Goal: Navigation & Orientation: Understand site structure

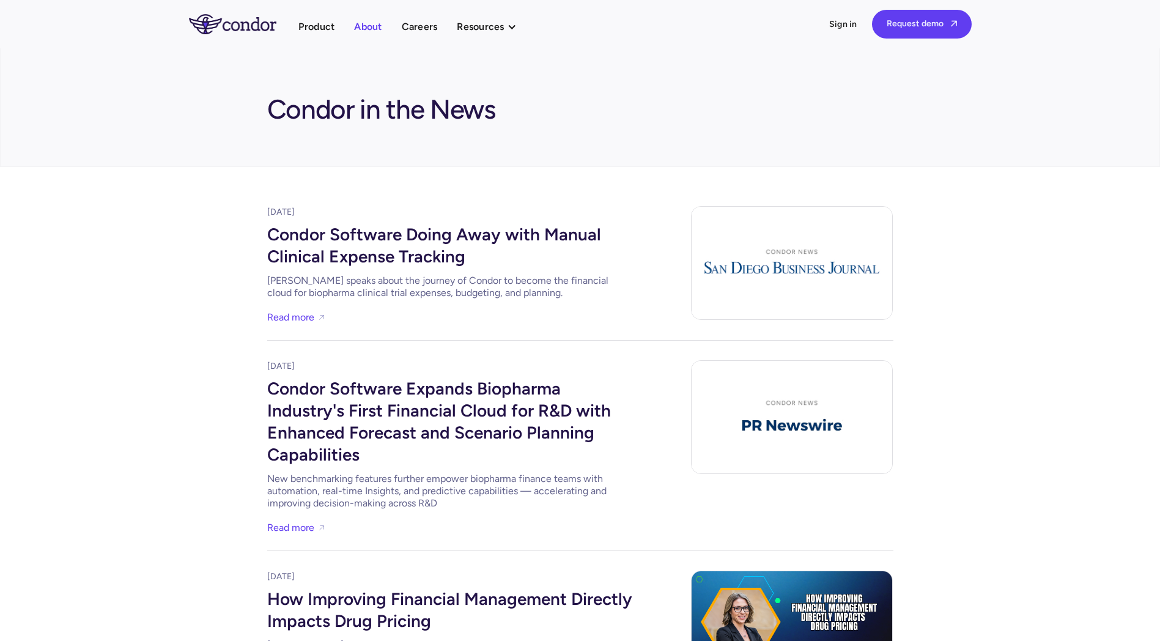
click at [369, 22] on link "About" at bounding box center [368, 26] width 28 height 17
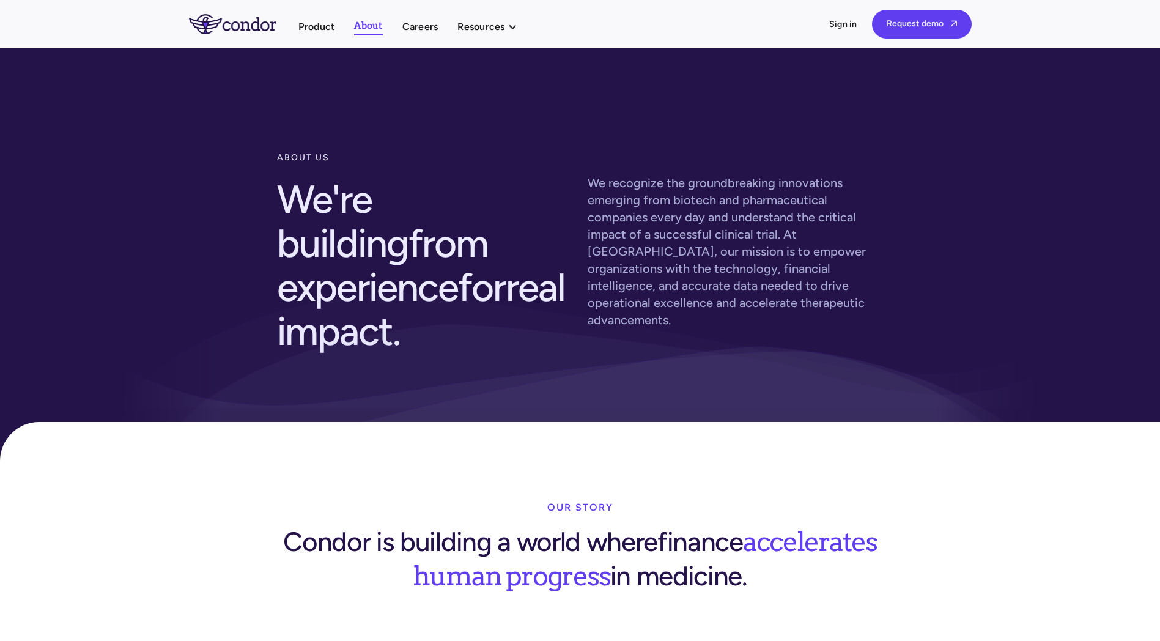
drag, startPoint x: 375, startPoint y: 134, endPoint x: 377, endPoint y: 128, distance: 6.4
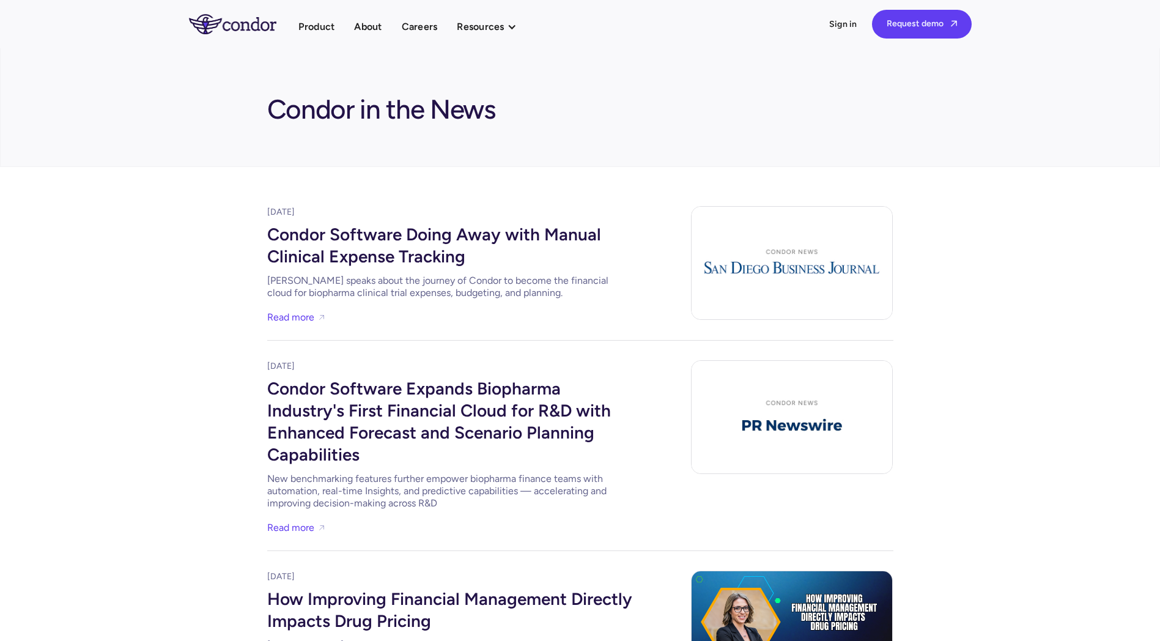
drag, startPoint x: 0, startPoint y: 0, endPoint x: 233, endPoint y: 218, distance: 318.8
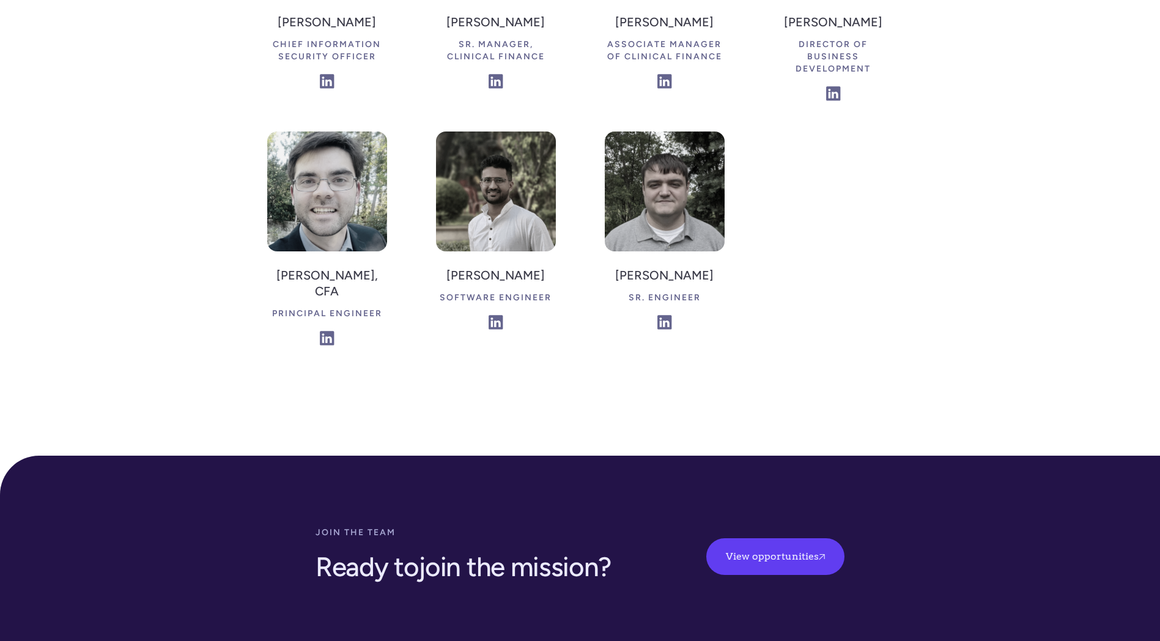
scroll to position [3387, 0]
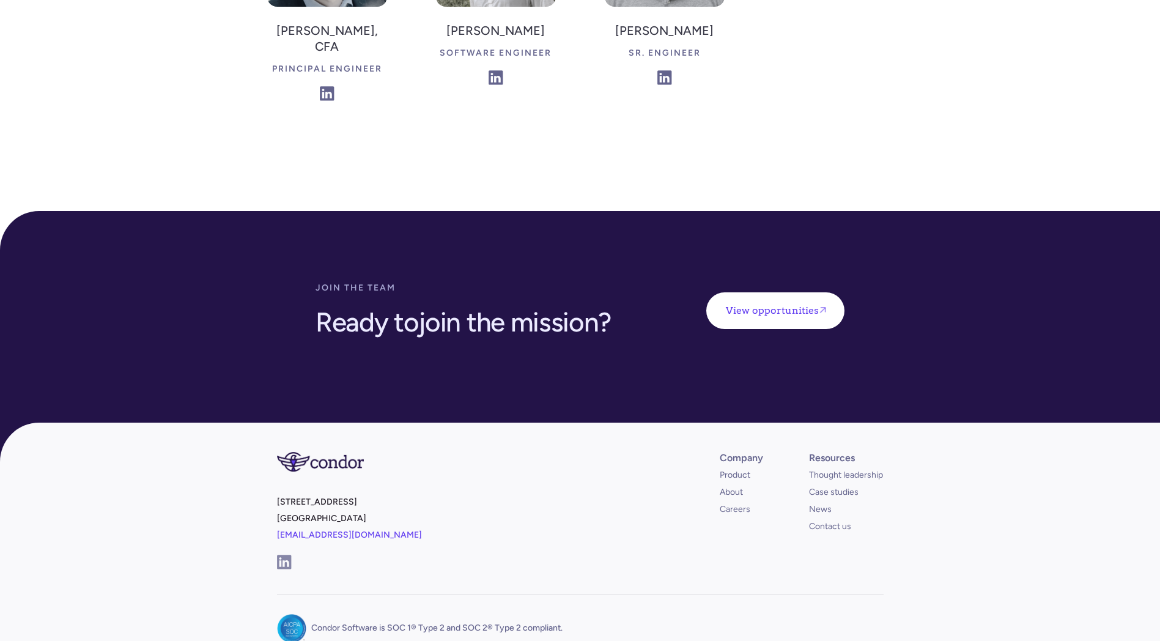
click at [787, 292] on link "View opportunities " at bounding box center [775, 310] width 138 height 37
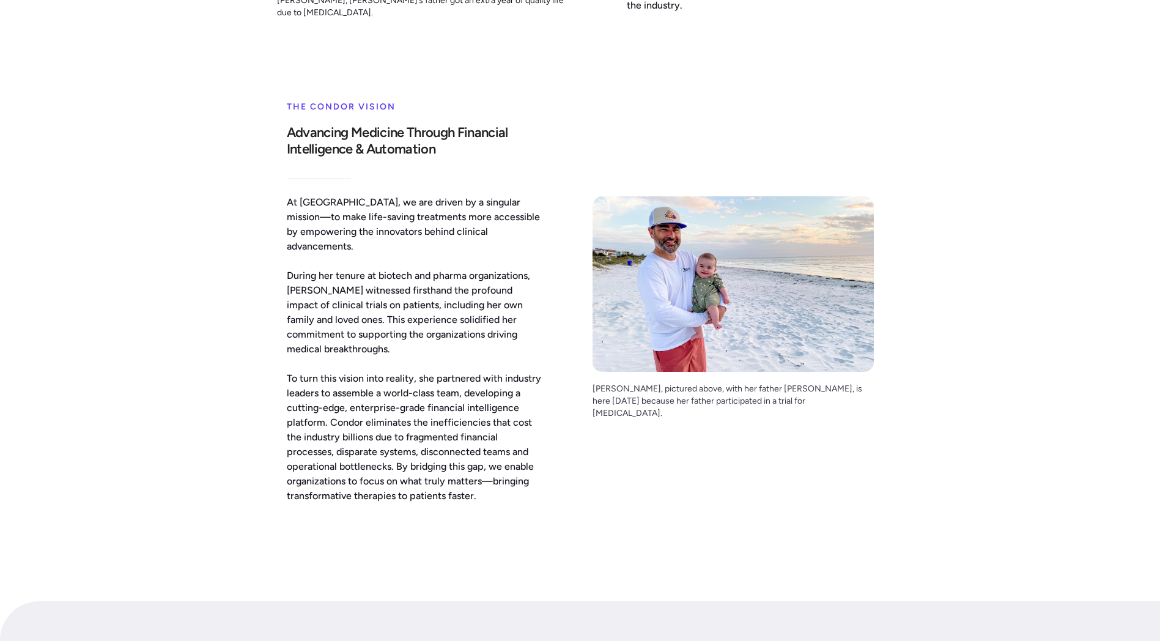
scroll to position [0, 0]
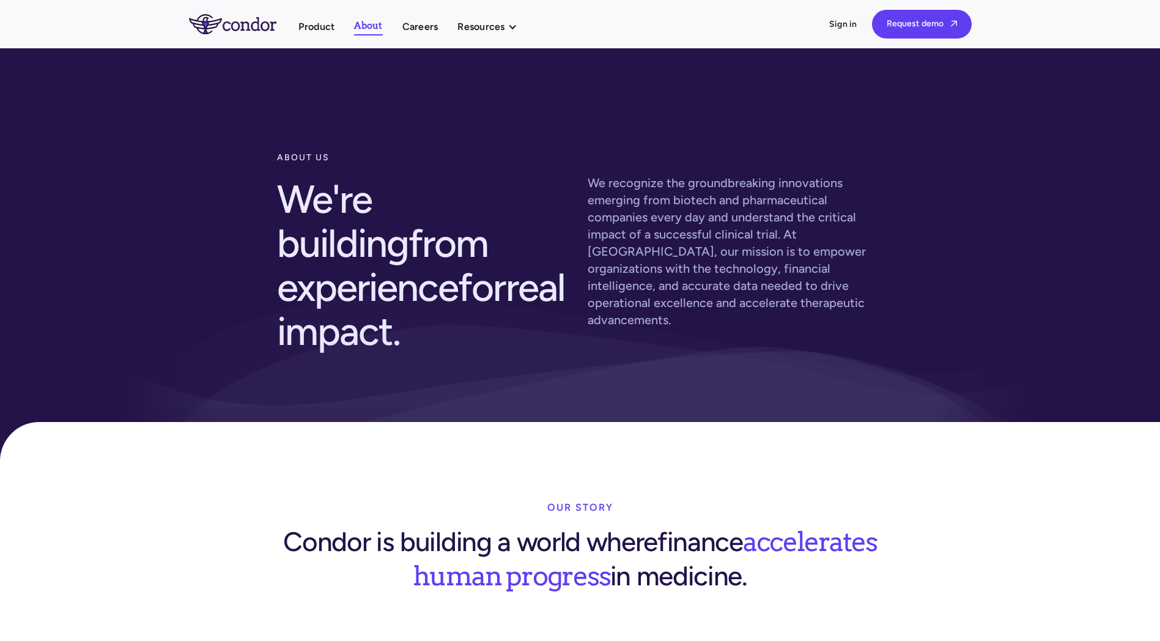
drag, startPoint x: 349, startPoint y: 378, endPoint x: 369, endPoint y: 138, distance: 240.4
click at [425, 27] on link "Careers" at bounding box center [420, 26] width 36 height 17
click at [312, 25] on link "Product" at bounding box center [316, 26] width 37 height 17
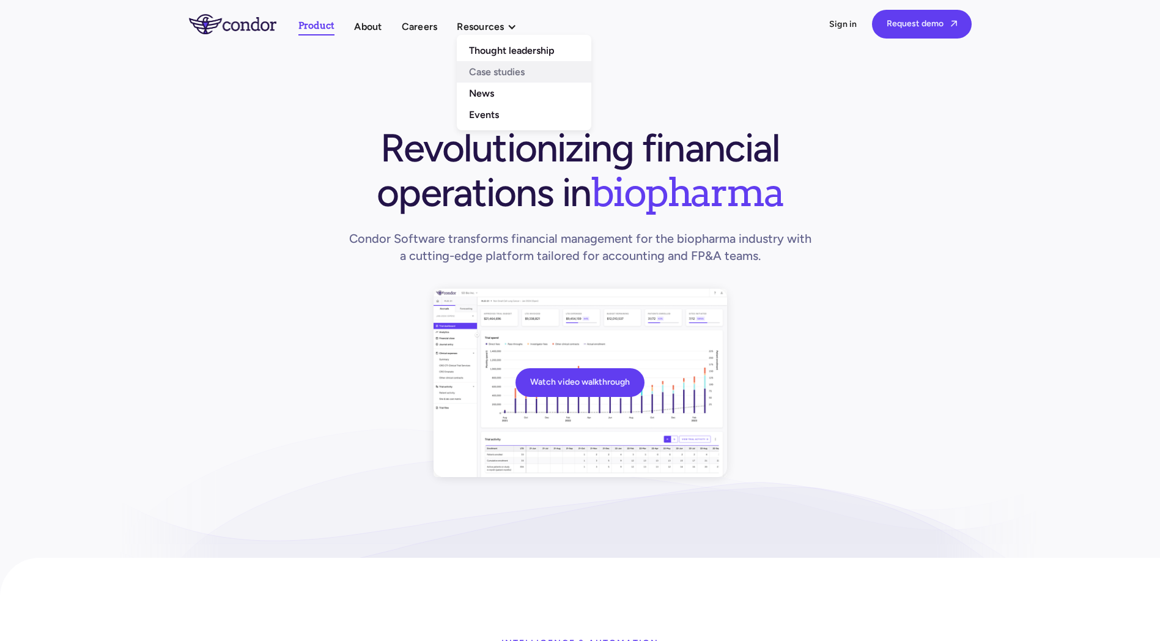
click at [473, 72] on link "Case studies" at bounding box center [524, 71] width 134 height 21
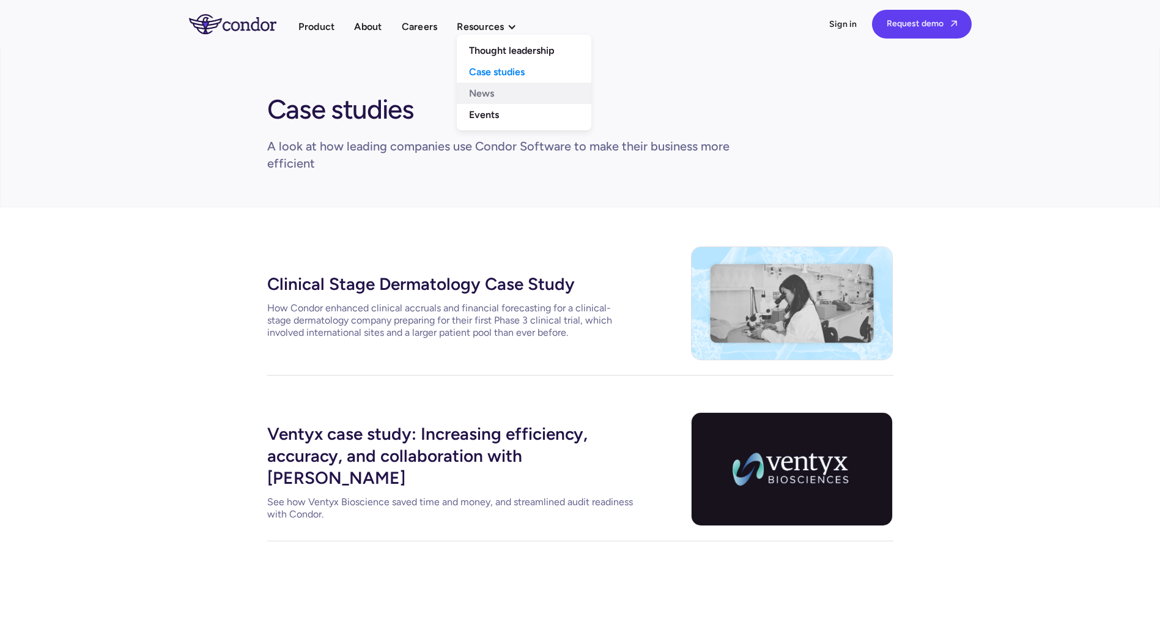
click at [479, 93] on link "News" at bounding box center [524, 93] width 134 height 21
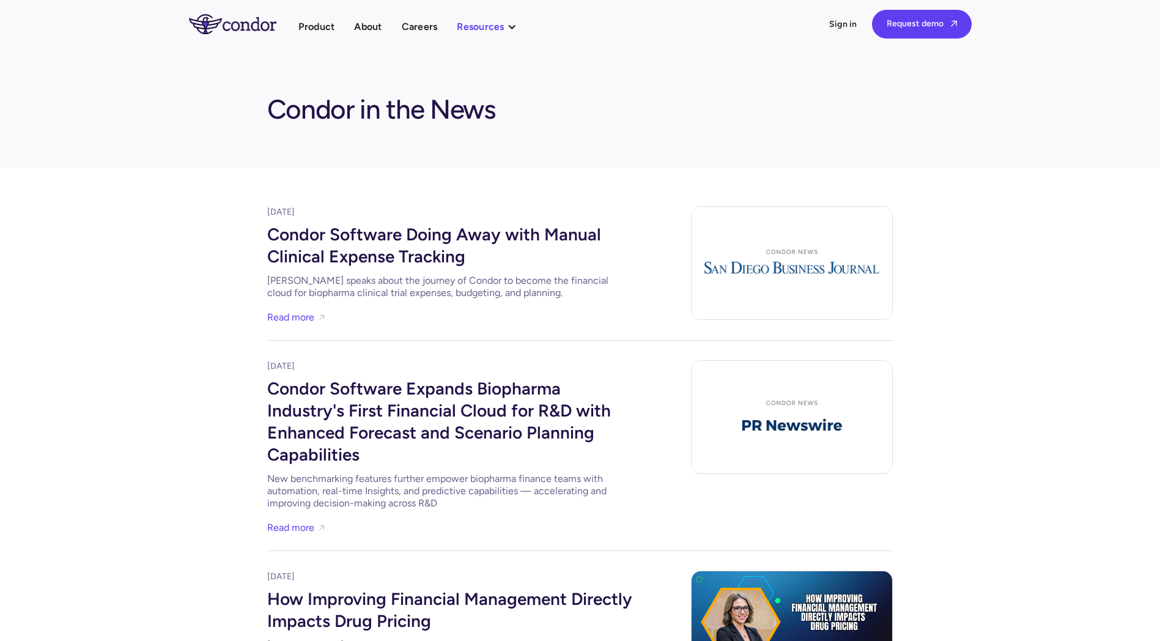
click at [485, 29] on div "Resources" at bounding box center [480, 26] width 47 height 17
click at [483, 53] on link "Thought leadership" at bounding box center [524, 50] width 134 height 21
